Goal: Task Accomplishment & Management: Manage account settings

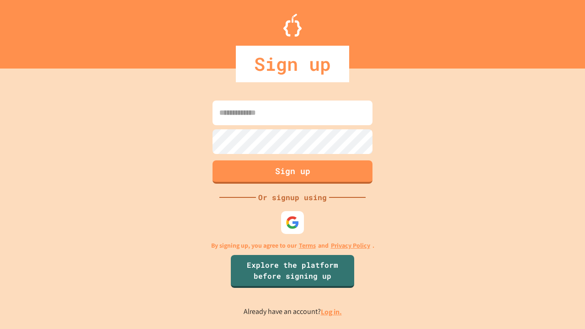
click at [332, 312] on link "Log in." at bounding box center [331, 312] width 21 height 10
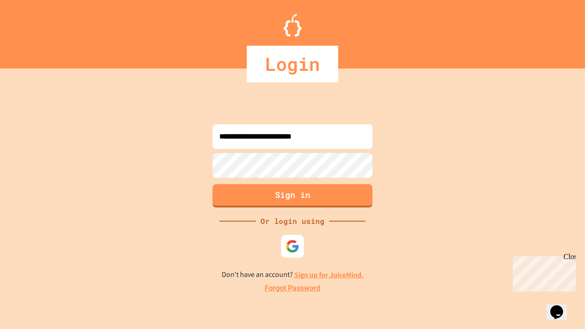
type input "**********"
